Goal: Navigation & Orientation: Find specific page/section

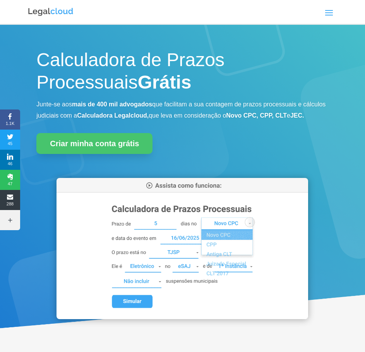
click at [331, 14] on span at bounding box center [328, 12] width 12 height 12
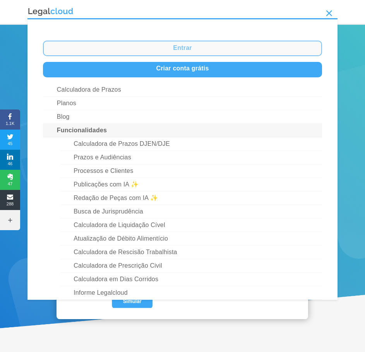
click at [177, 48] on link "Entrar" at bounding box center [182, 48] width 279 height 15
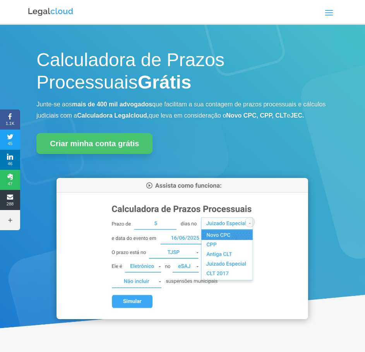
click at [328, 10] on span at bounding box center [328, 12] width 12 height 12
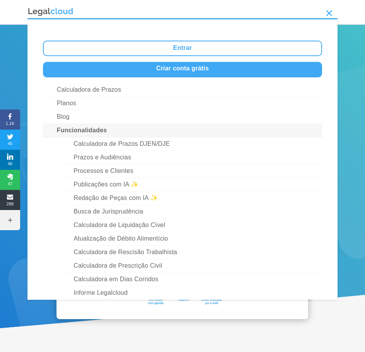
click at [351, 60] on div "Calculadora de Prazos Processuais Grátis Junte-se aos mais de 400 mil advogados…" at bounding box center [182, 187] width 365 height 324
click at [339, 76] on div "Calculadora de Prazos Processuais Grátis Junte-se aos mais de 400 mil advogados…" at bounding box center [182, 187] width 365 height 324
